Goal: Task Accomplishment & Management: Manage account settings

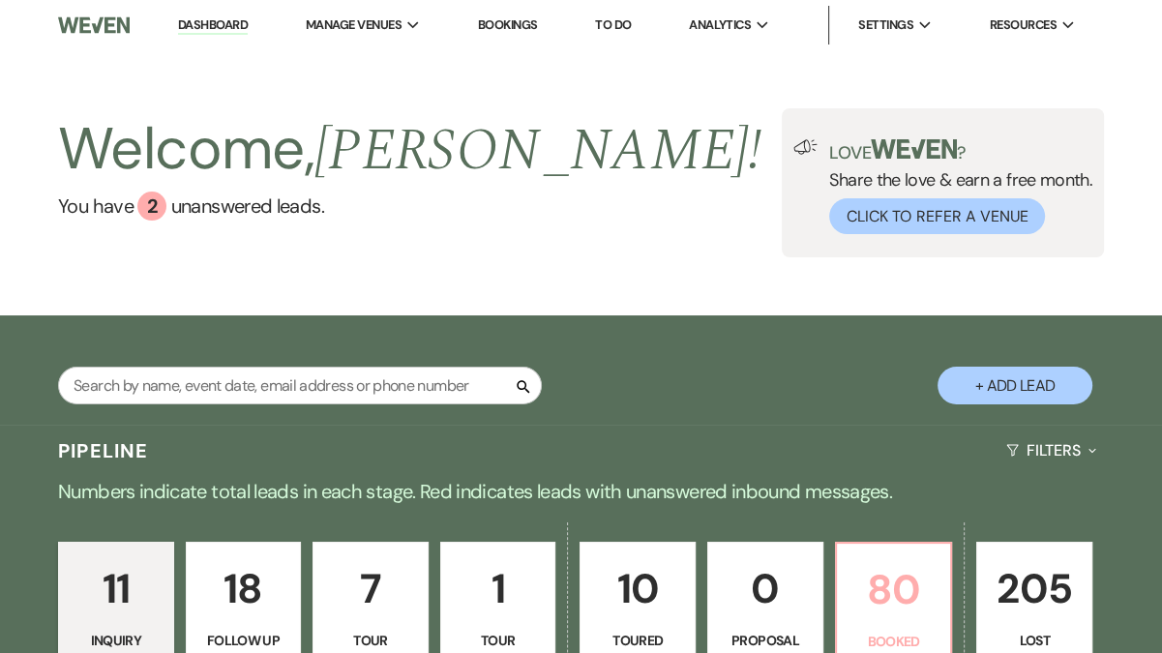
click at [891, 620] on p "80" at bounding box center [893, 589] width 91 height 65
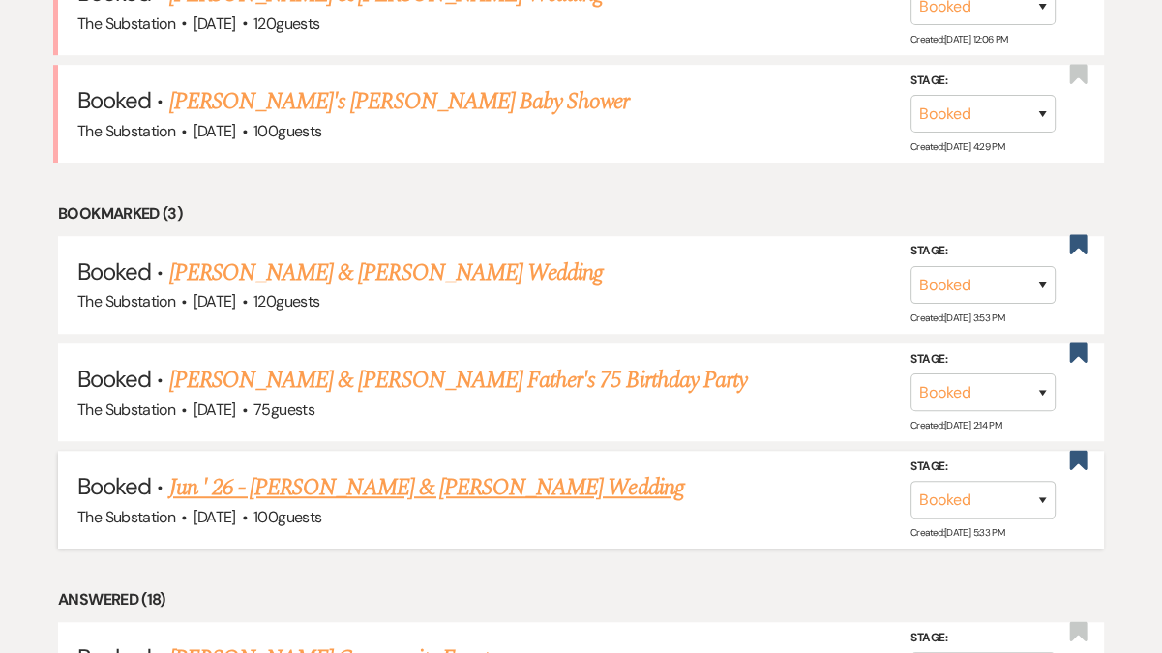
scroll to position [901, 0]
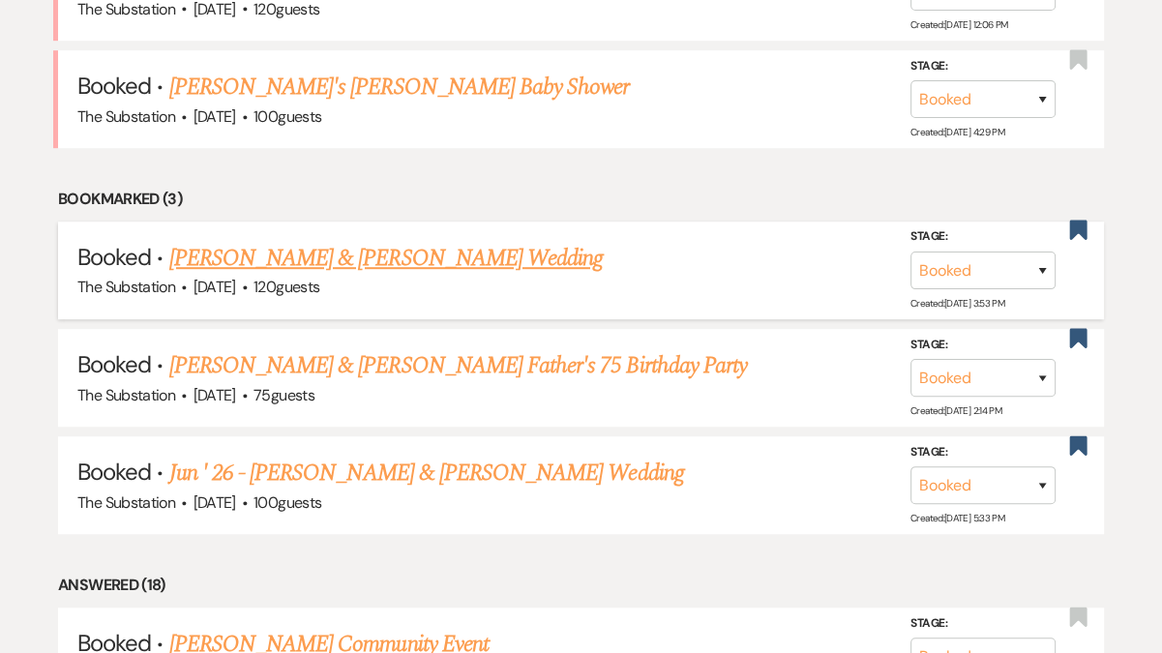
click at [414, 257] on link "[PERSON_NAME] & [PERSON_NAME] Wedding" at bounding box center [385, 258] width 433 height 35
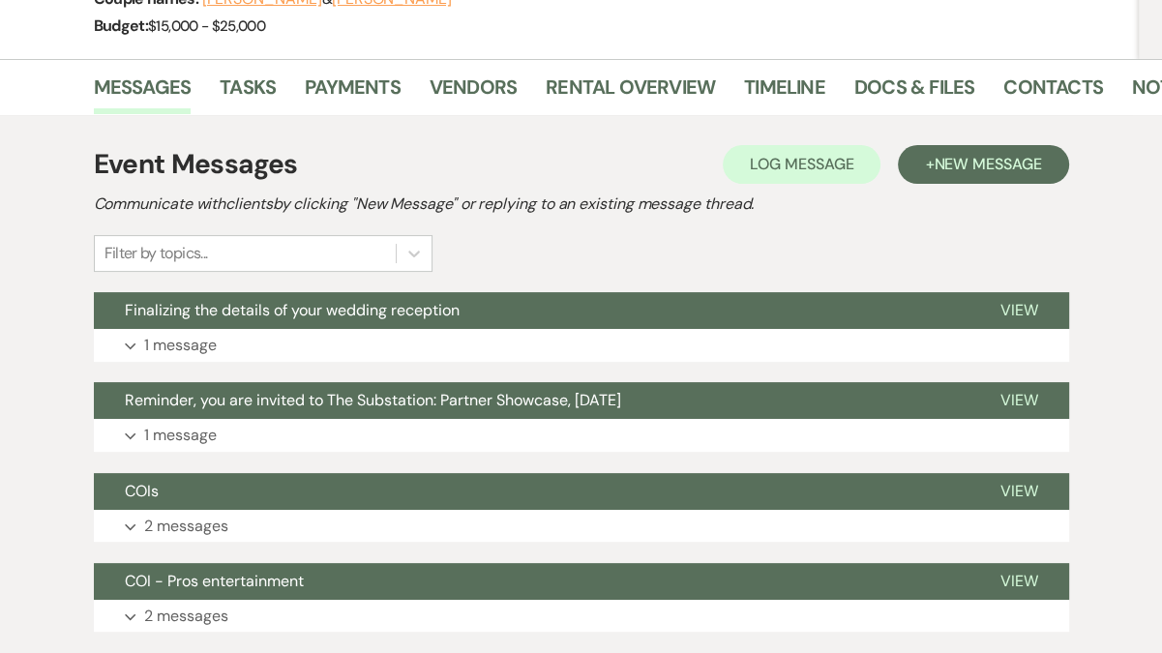
scroll to position [287, 0]
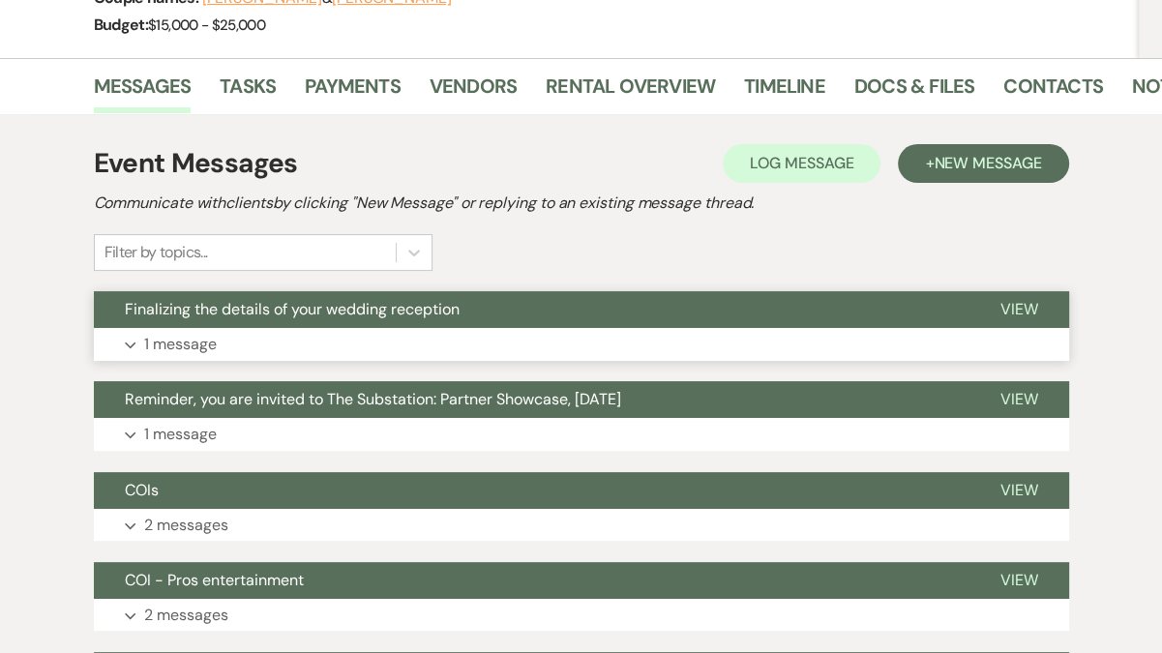
click at [560, 332] on button "Expand 1 message" at bounding box center [581, 344] width 975 height 33
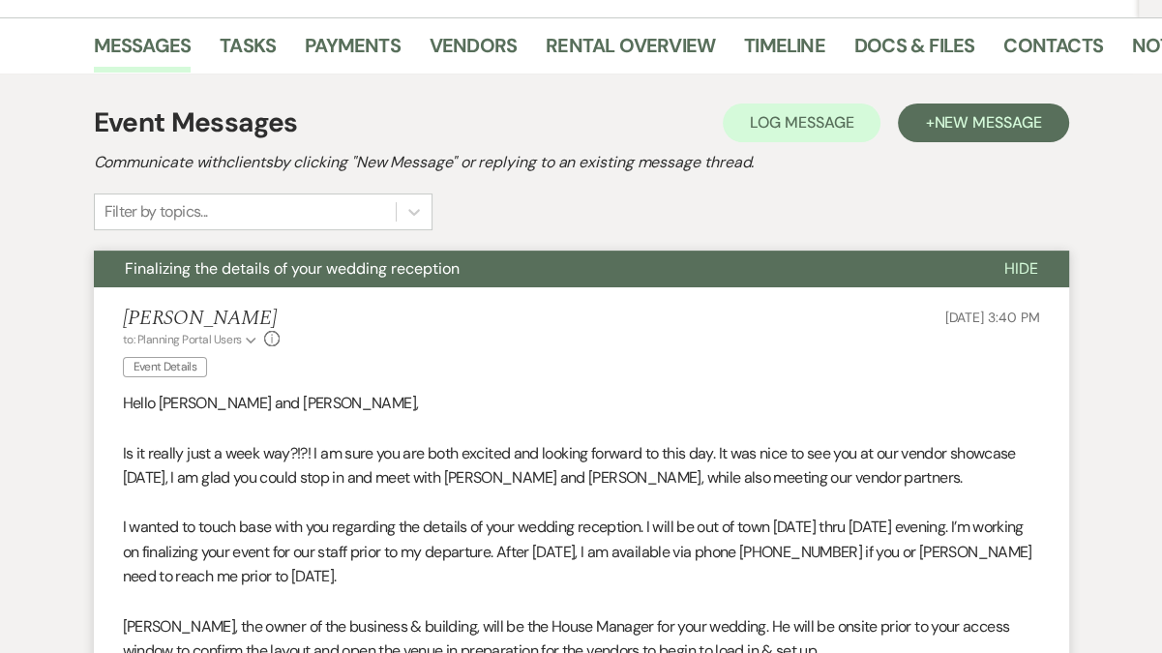
scroll to position [366, 0]
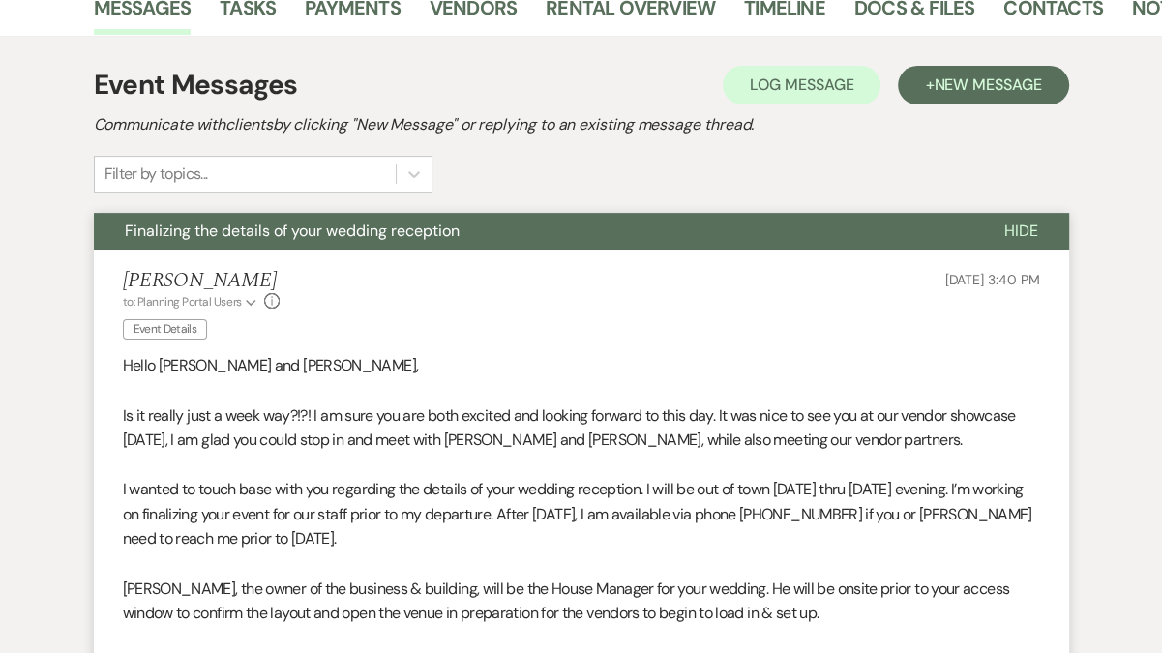
click at [576, 436] on span "Is it really just a week way?!?! I am sure you are both excited and looking for…" at bounding box center [569, 427] width 893 height 45
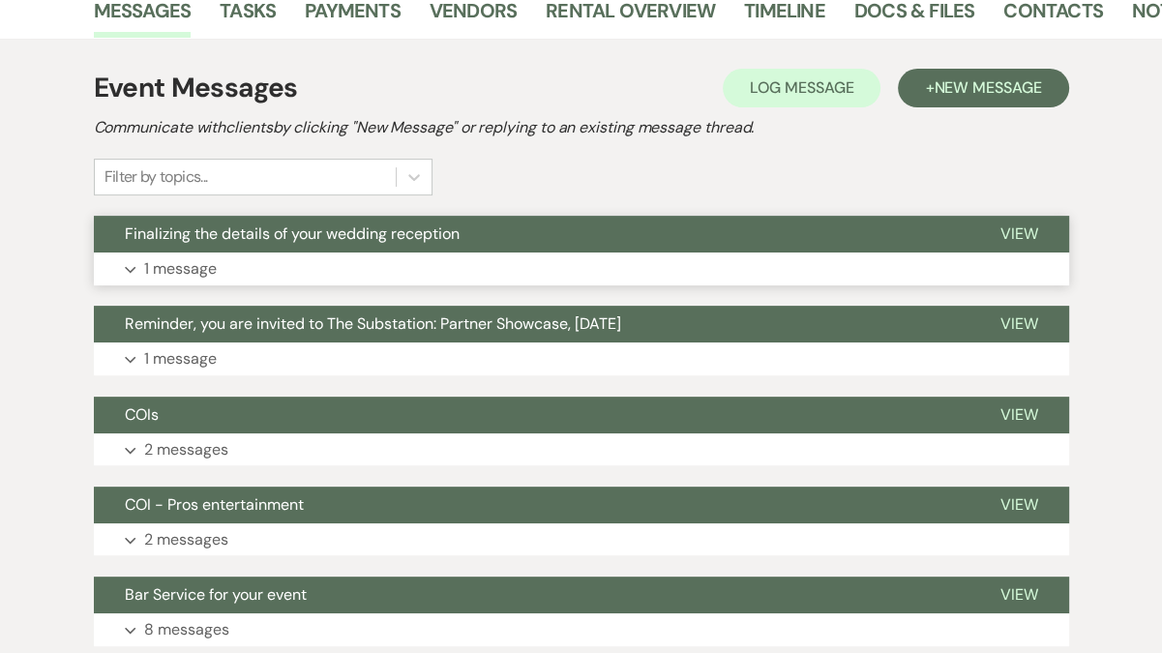
click at [184, 270] on p "1 message" at bounding box center [180, 268] width 73 height 25
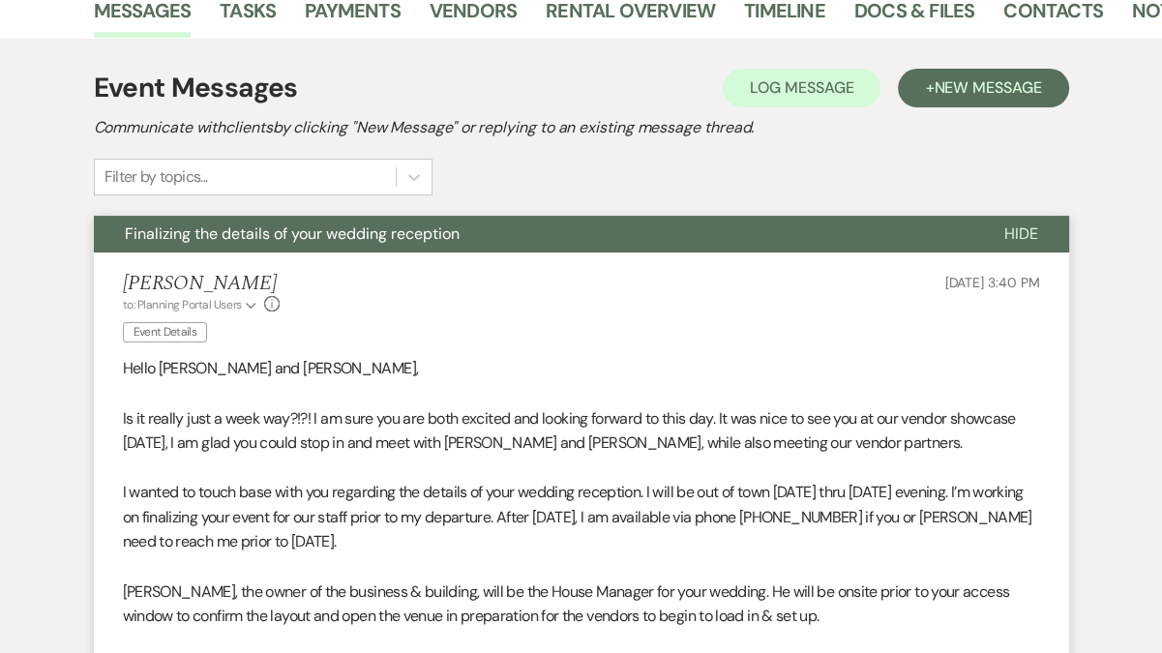
click at [290, 422] on span "Is it really just a week way?!?! I am sure you are both excited and looking for…" at bounding box center [569, 430] width 893 height 45
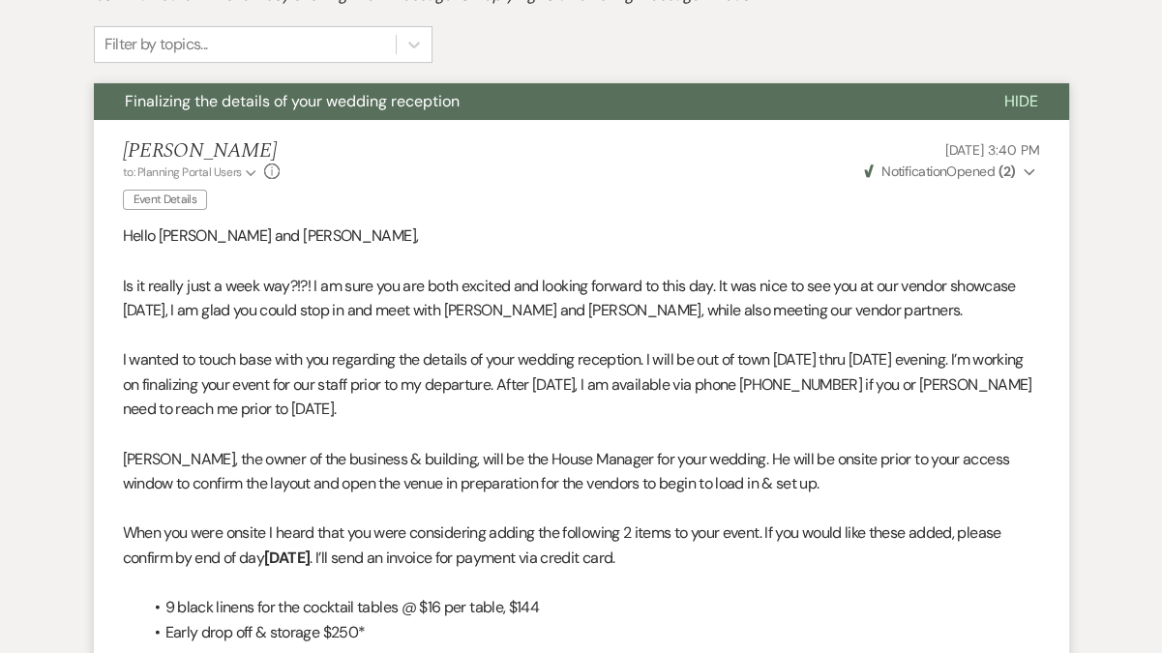
scroll to position [493, 0]
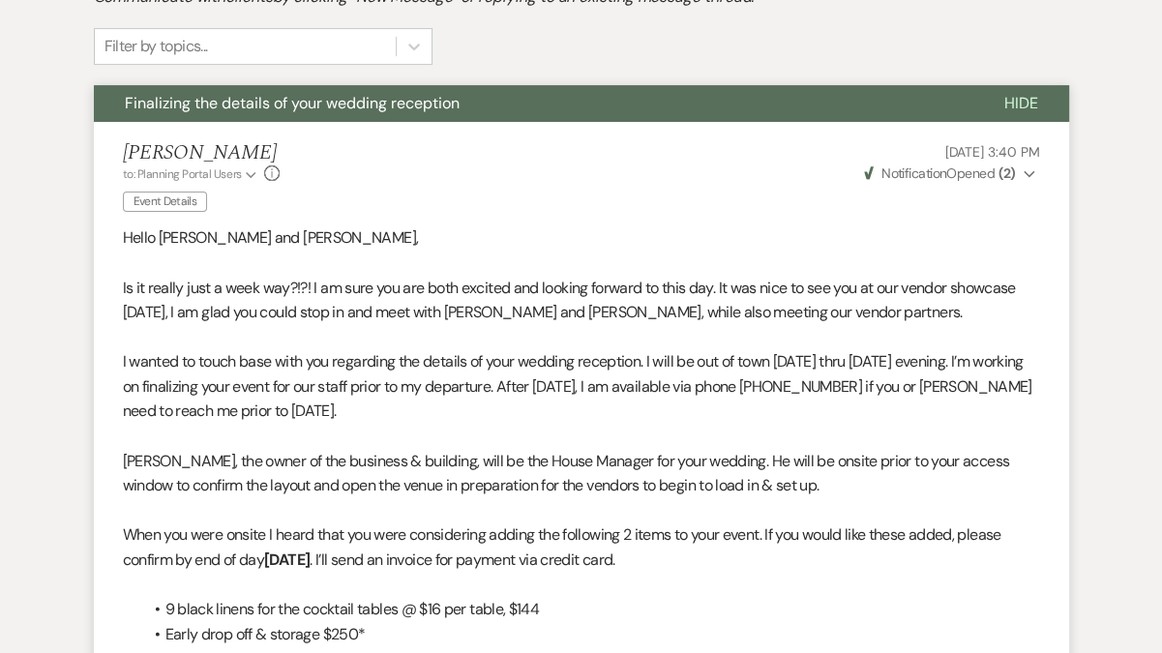
click at [1027, 174] on use "button" at bounding box center [1028, 174] width 11 height 7
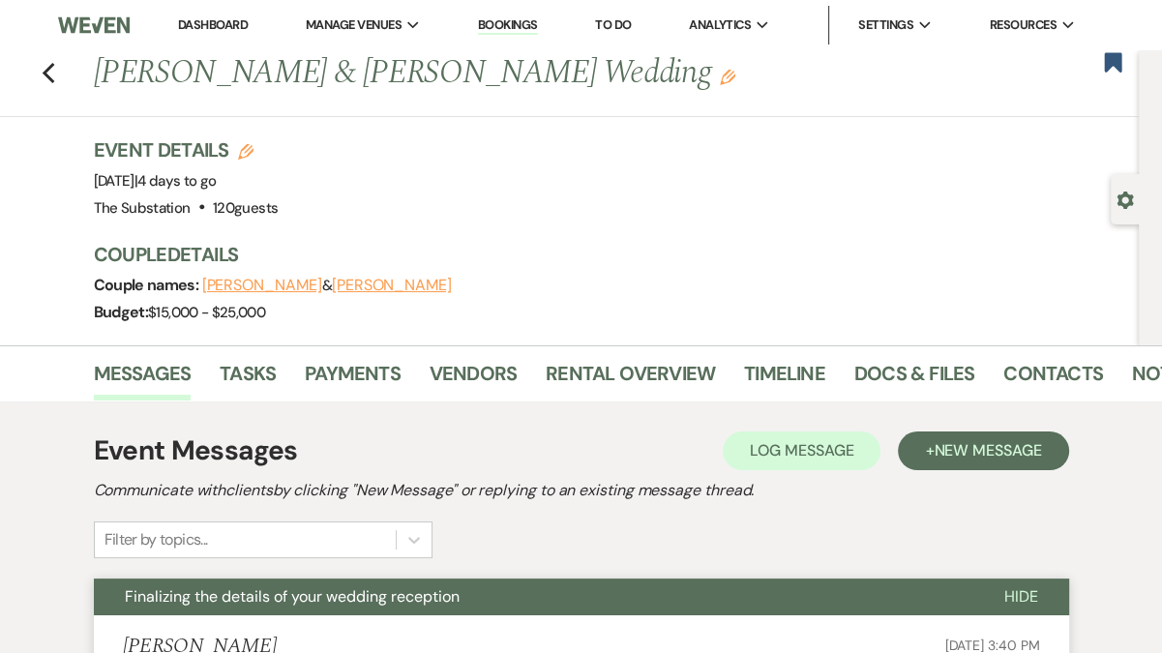
click at [231, 27] on link "Dashboard" at bounding box center [213, 24] width 70 height 16
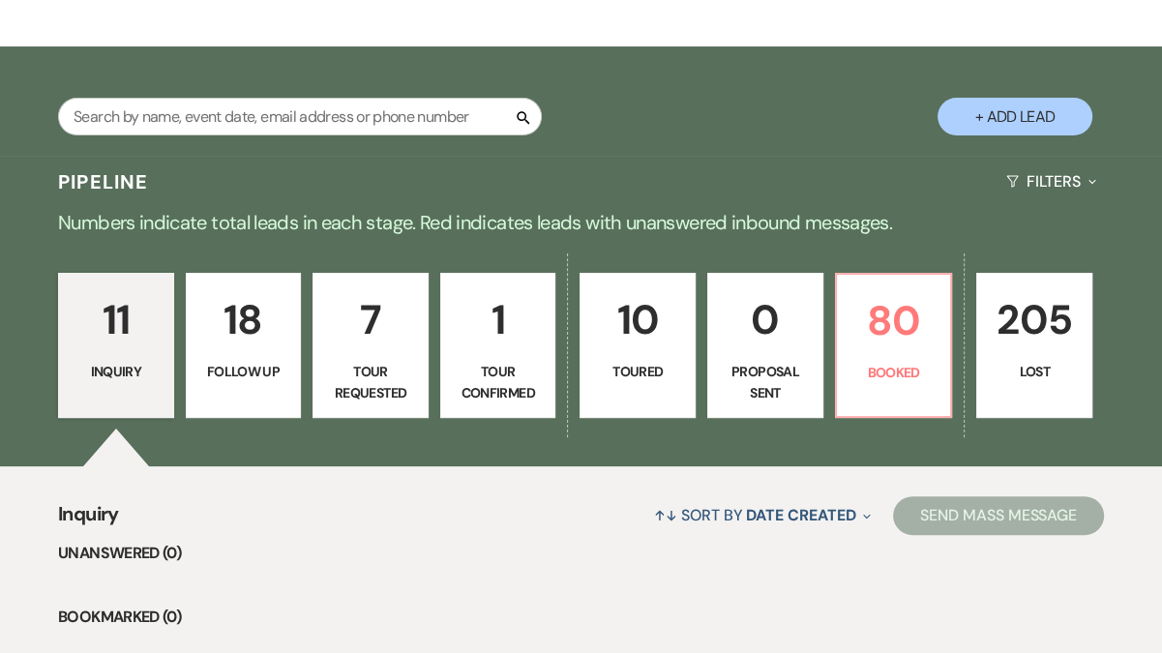
scroll to position [190, 0]
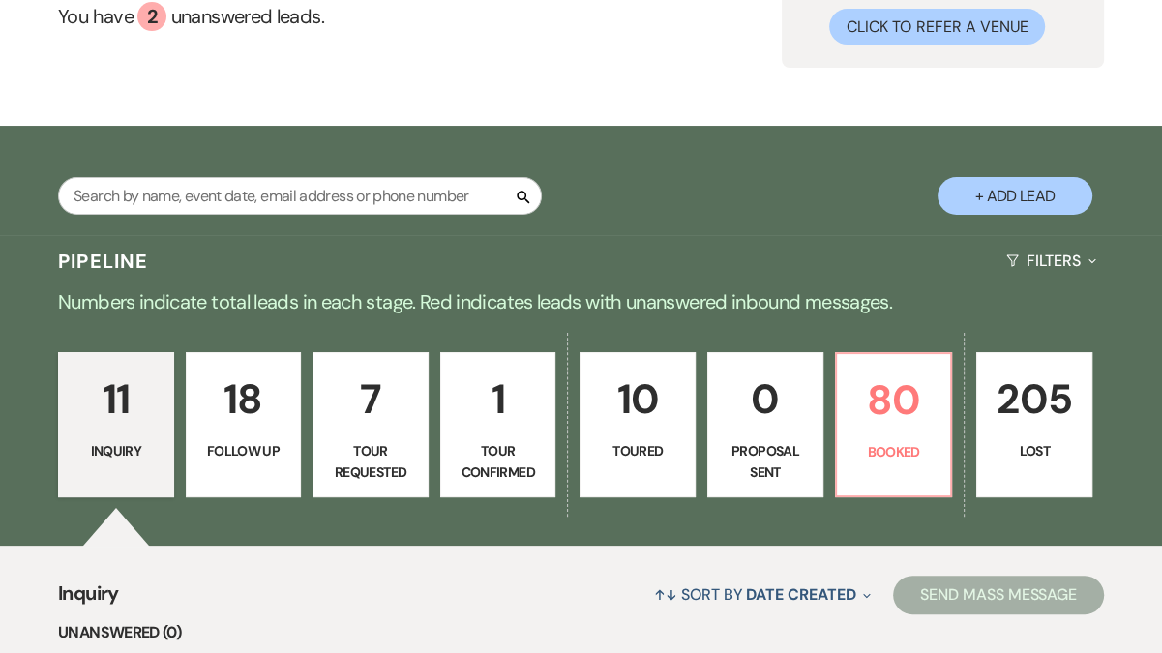
click at [384, 436] on link "7 Tour Requested" at bounding box center [370, 424] width 116 height 145
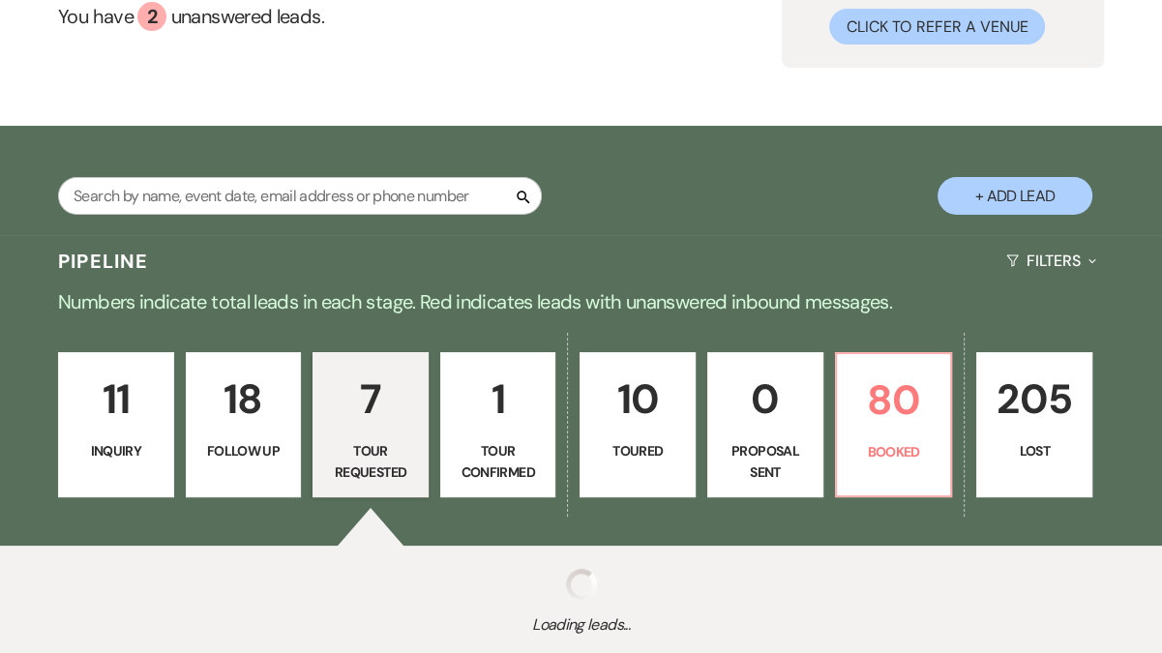
select select "2"
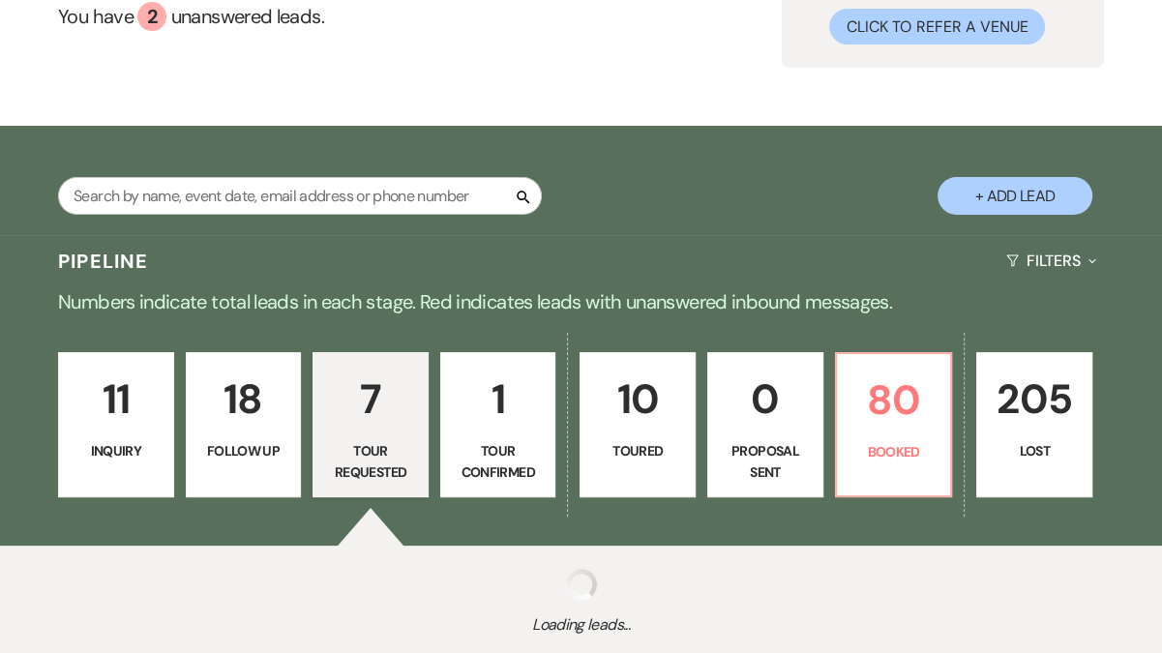
select select "2"
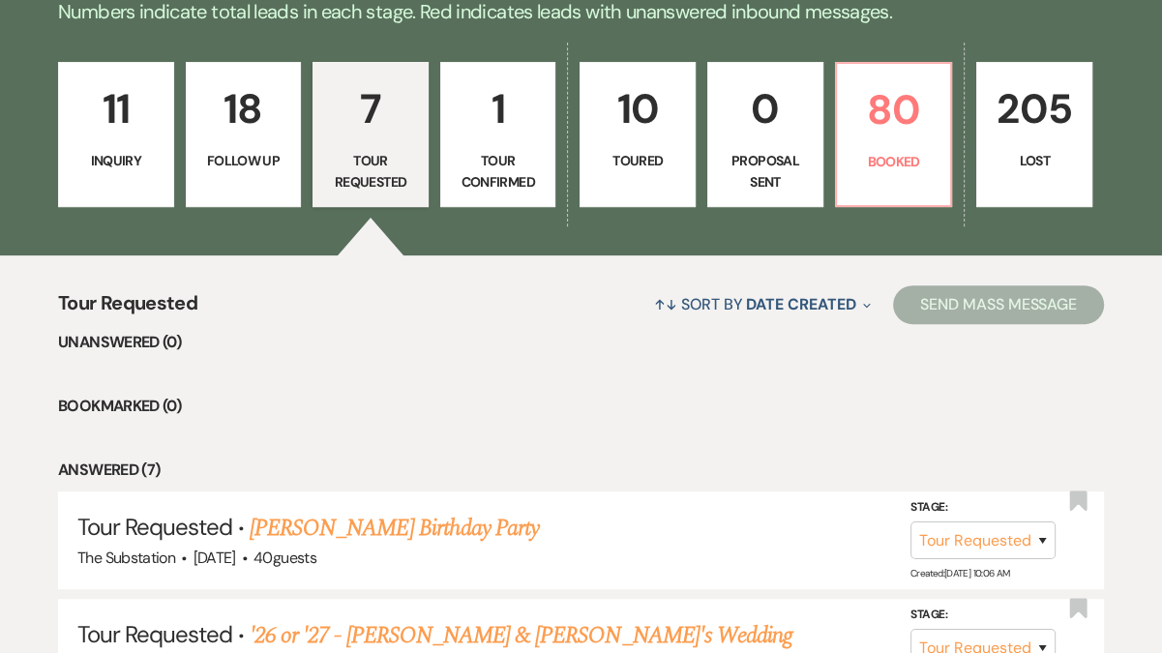
scroll to position [482, 0]
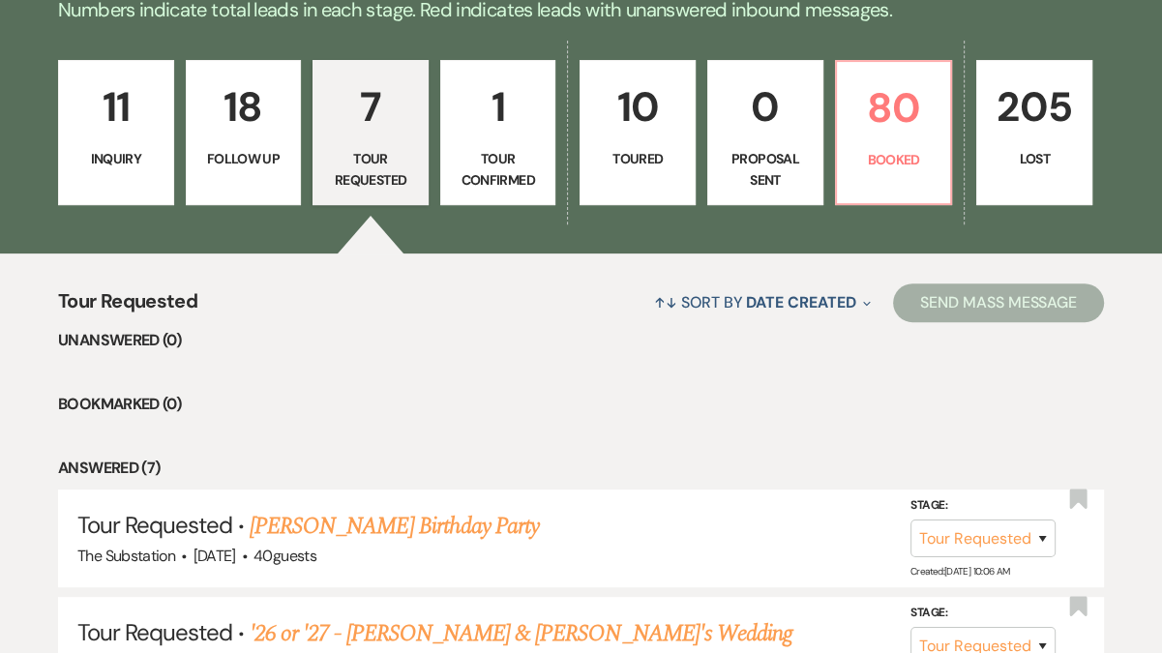
click at [500, 151] on p "Tour Confirmed" at bounding box center [498, 170] width 91 height 44
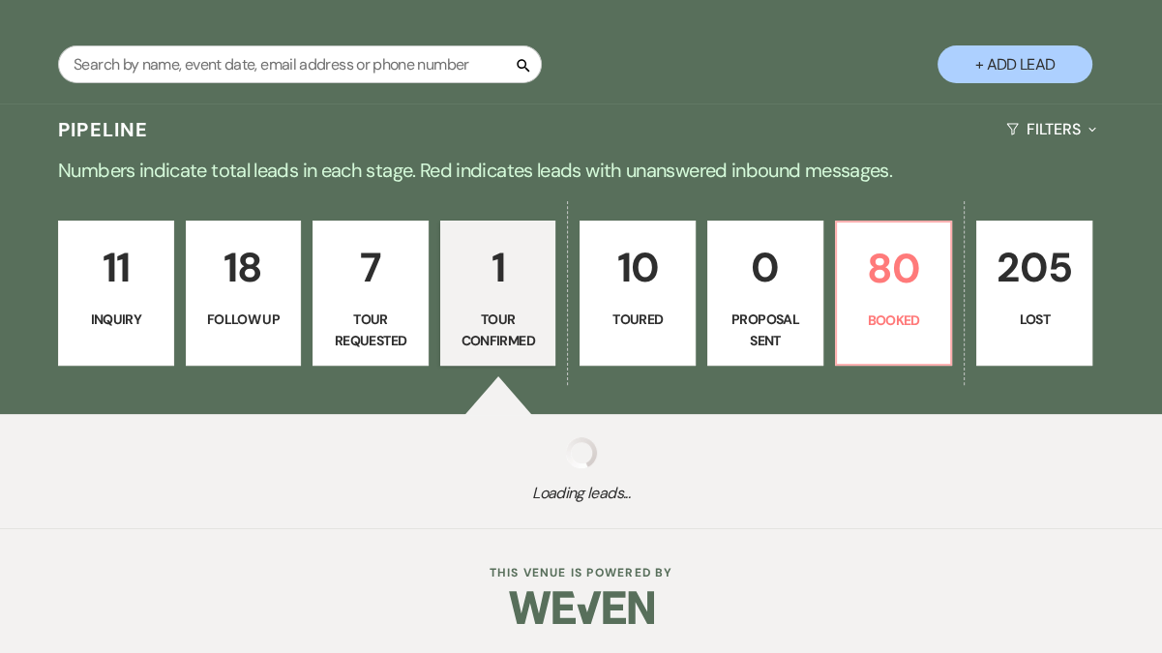
scroll to position [482, 0]
select select "4"
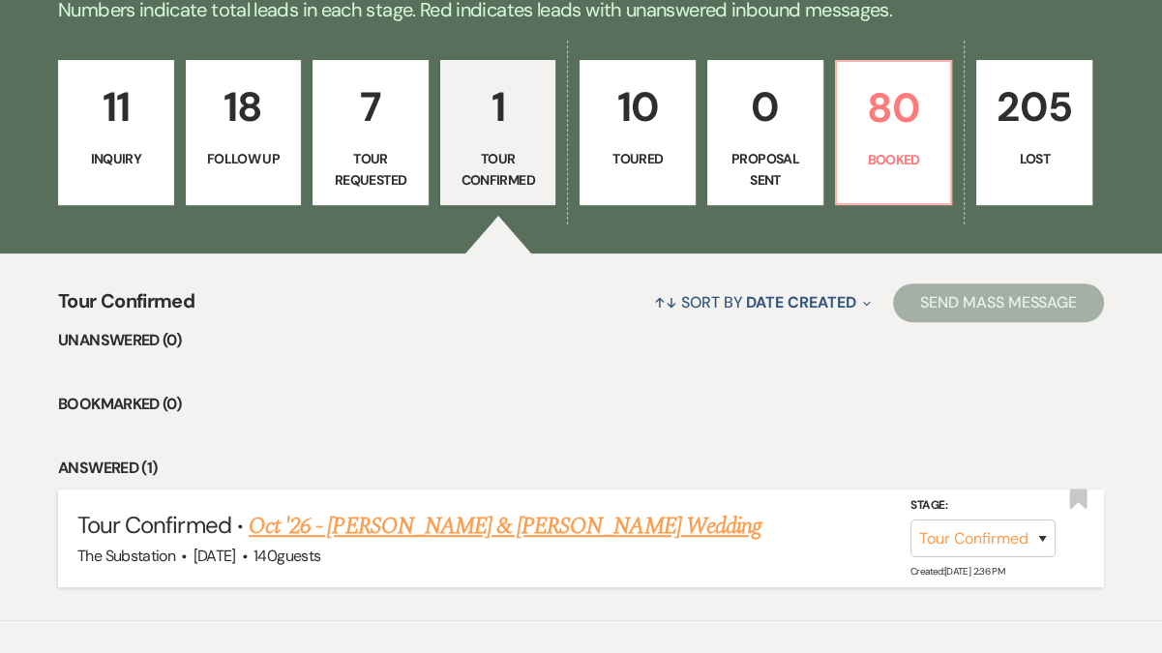
click at [386, 515] on link "Oct '26 - Brennan Klein & Thomas Larsson's Wedding" at bounding box center [505, 526] width 513 height 35
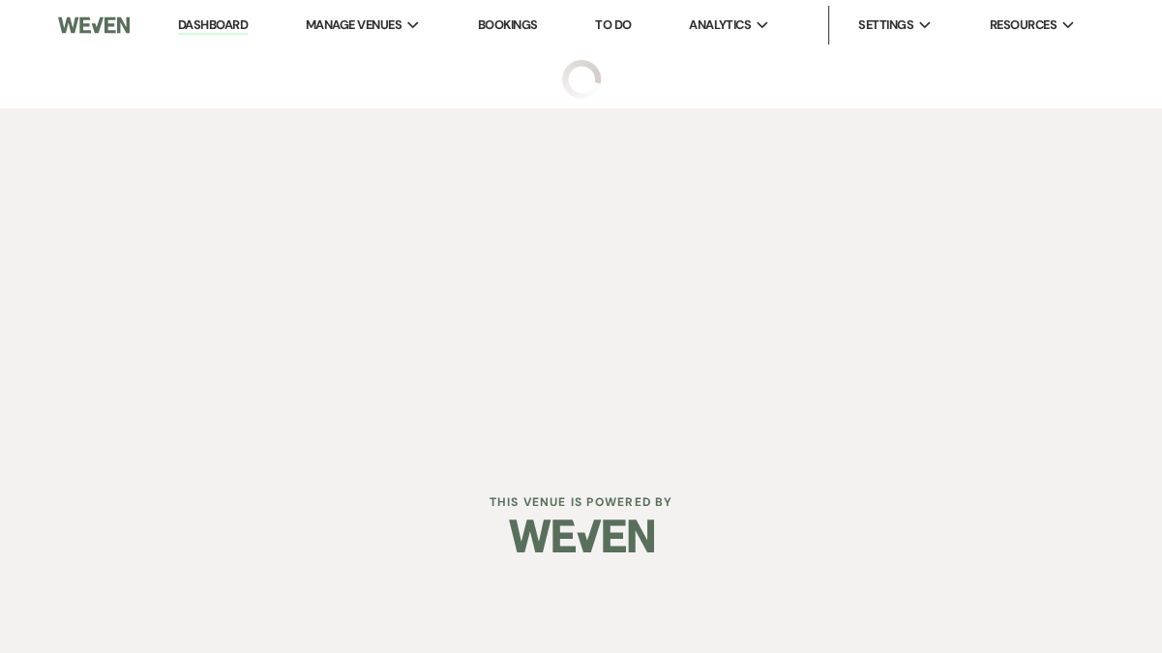
select select "4"
select select "5"
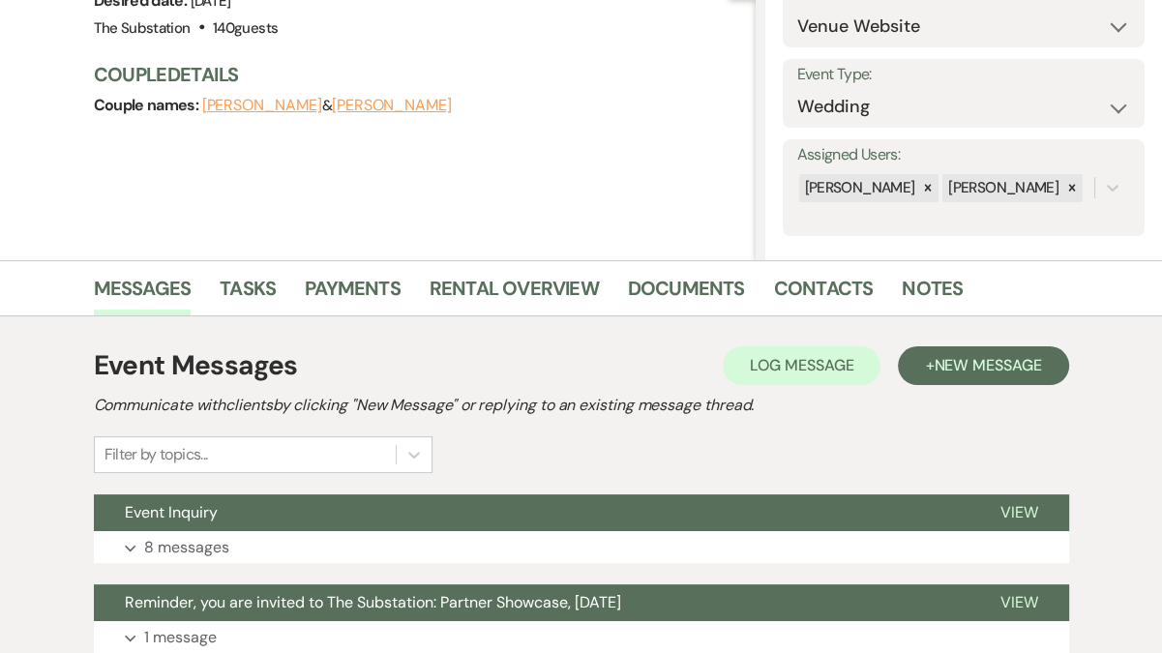
click at [372, 523] on button "Event Inquiry" at bounding box center [531, 512] width 875 height 37
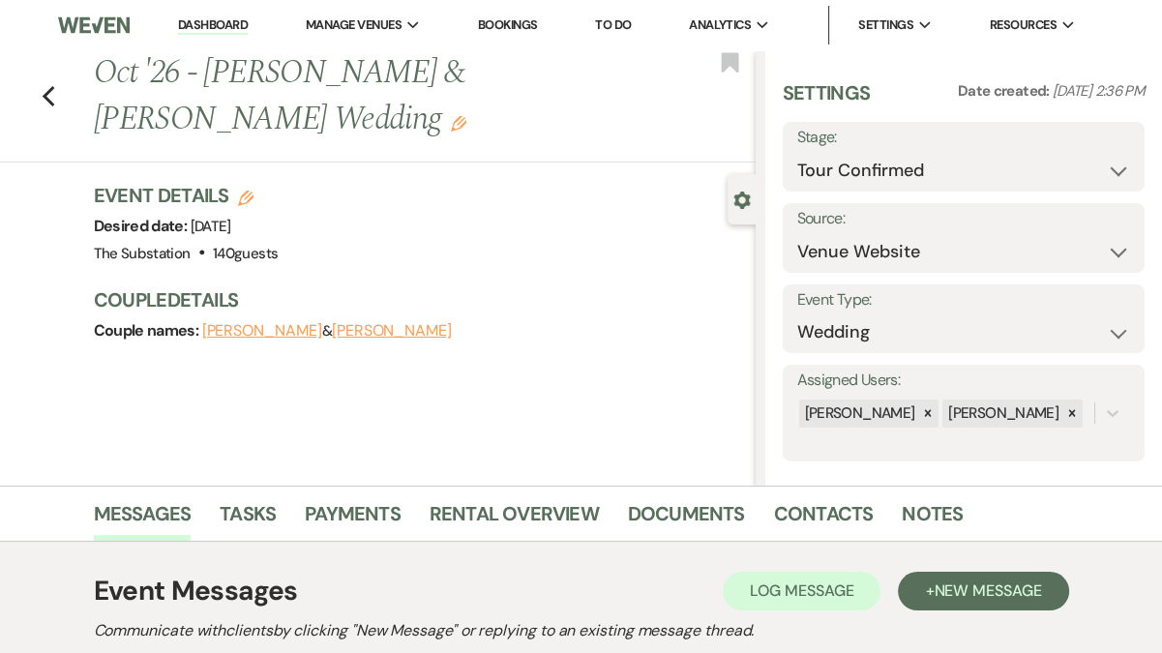
click at [225, 21] on link "Dashboard" at bounding box center [213, 25] width 70 height 18
